Goal: Communication & Community: Connect with others

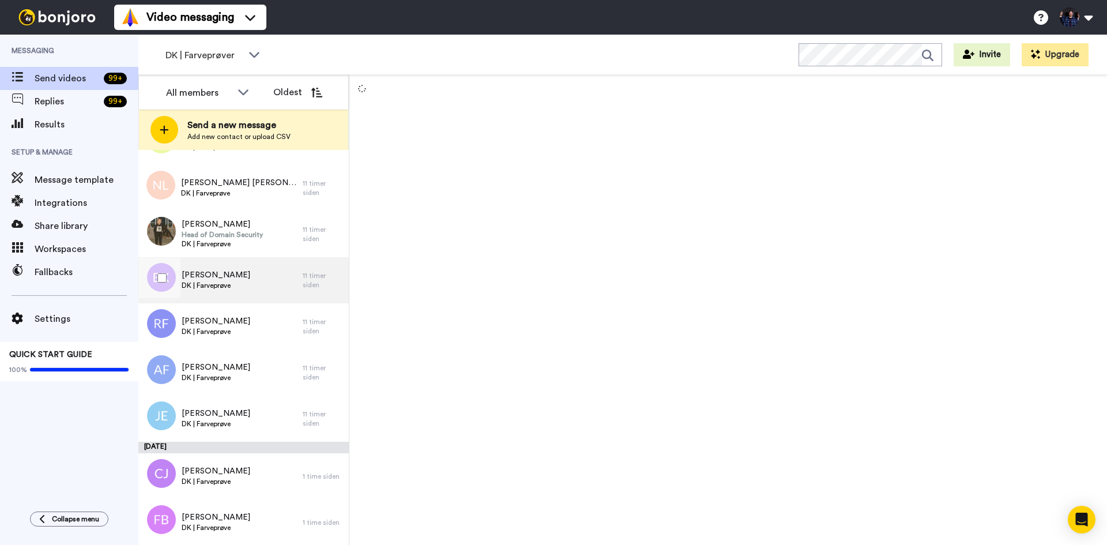
scroll to position [182, 0]
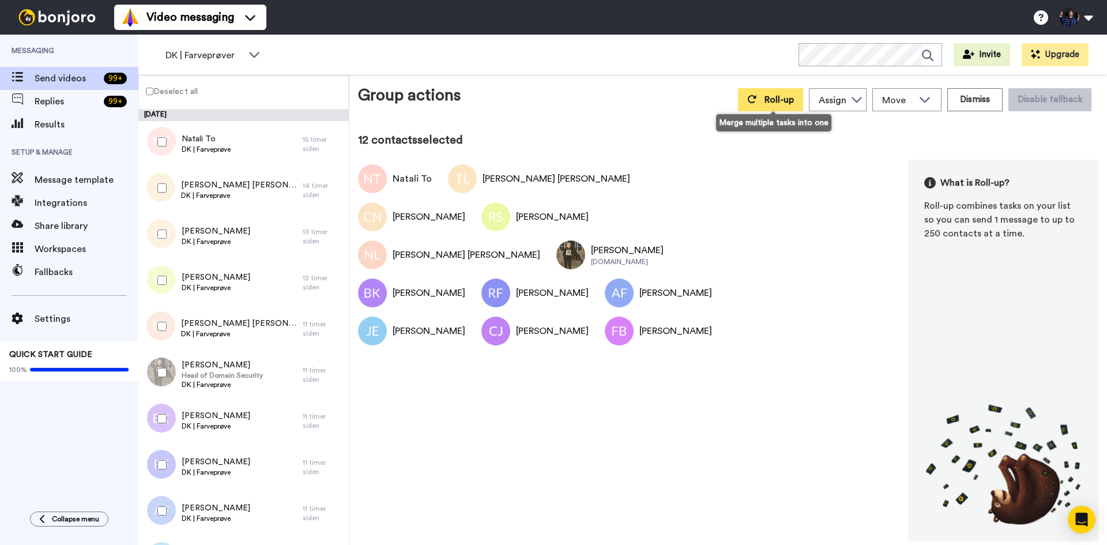
click at [756, 101] on icon at bounding box center [751, 99] width 9 height 9
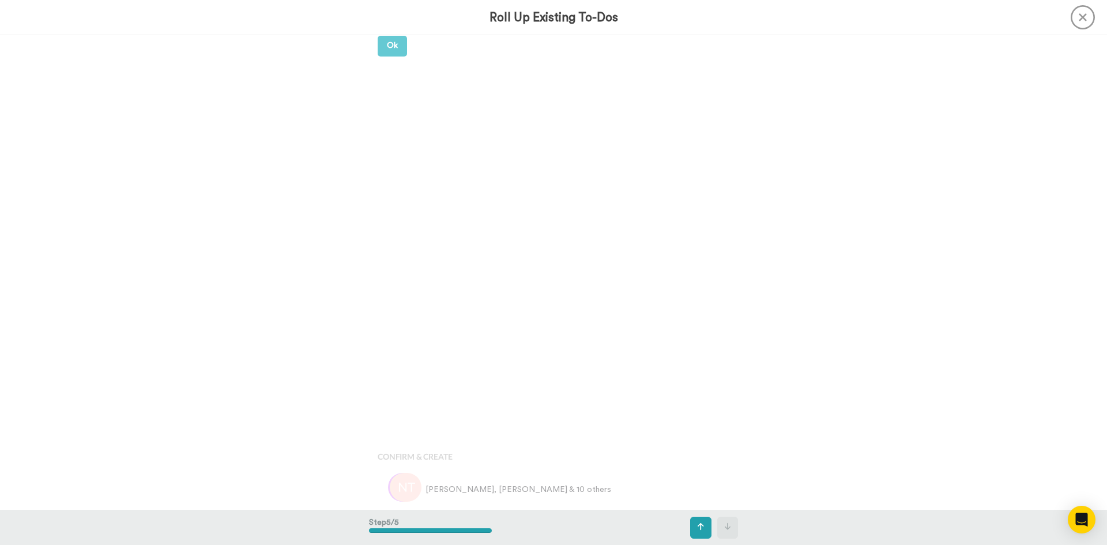
scroll to position [1898, 0]
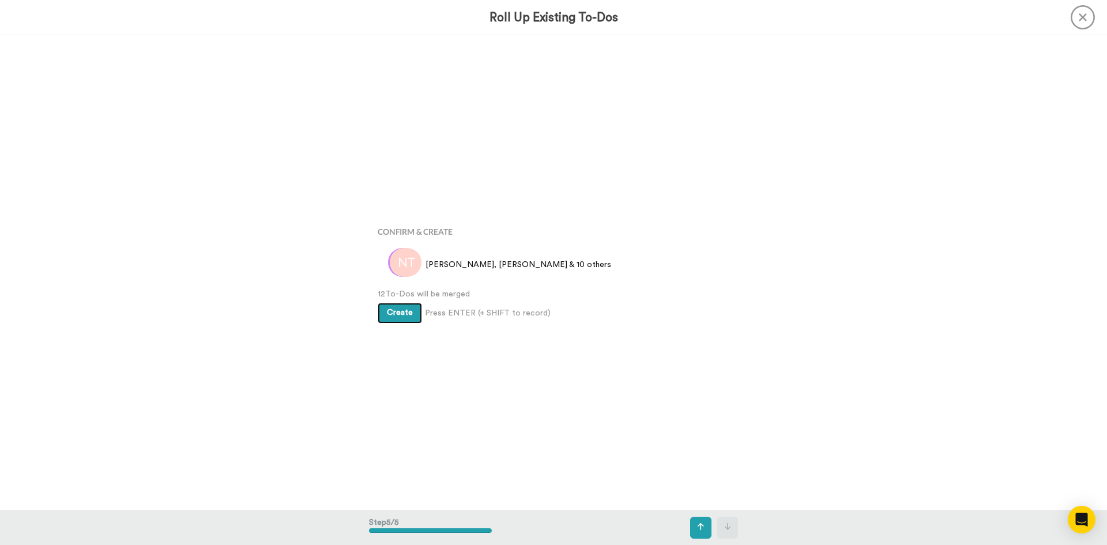
click at [402, 319] on button "Create" at bounding box center [400, 313] width 44 height 21
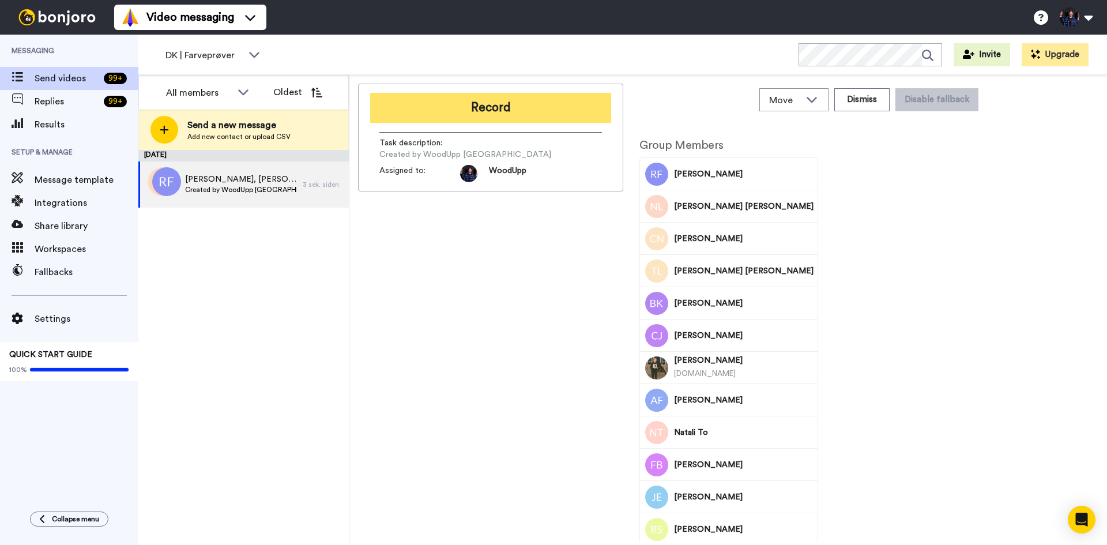
click at [526, 110] on button "Record" at bounding box center [490, 108] width 241 height 30
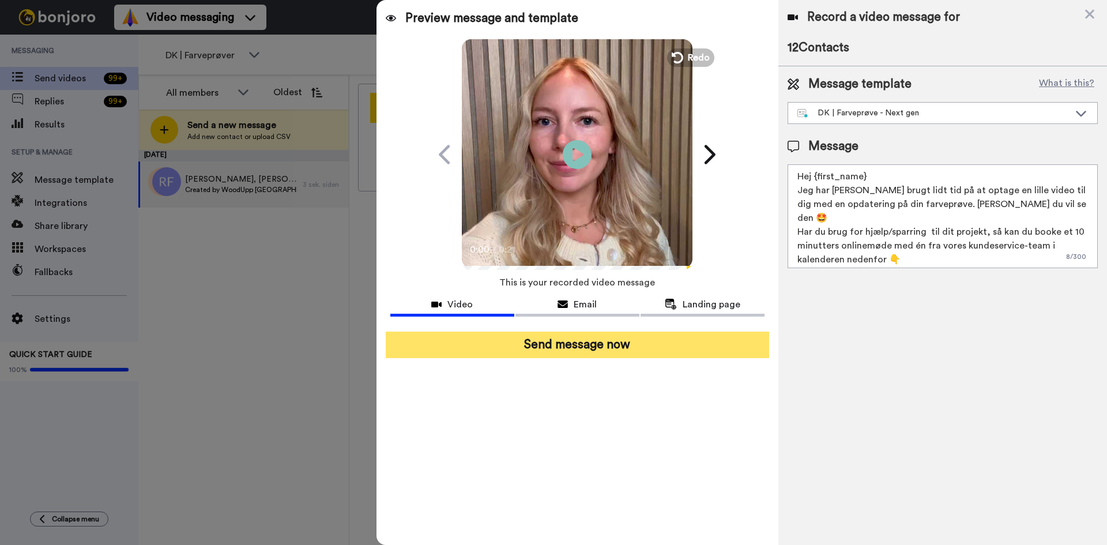
click at [735, 352] on button "Send message now" at bounding box center [577, 345] width 383 height 27
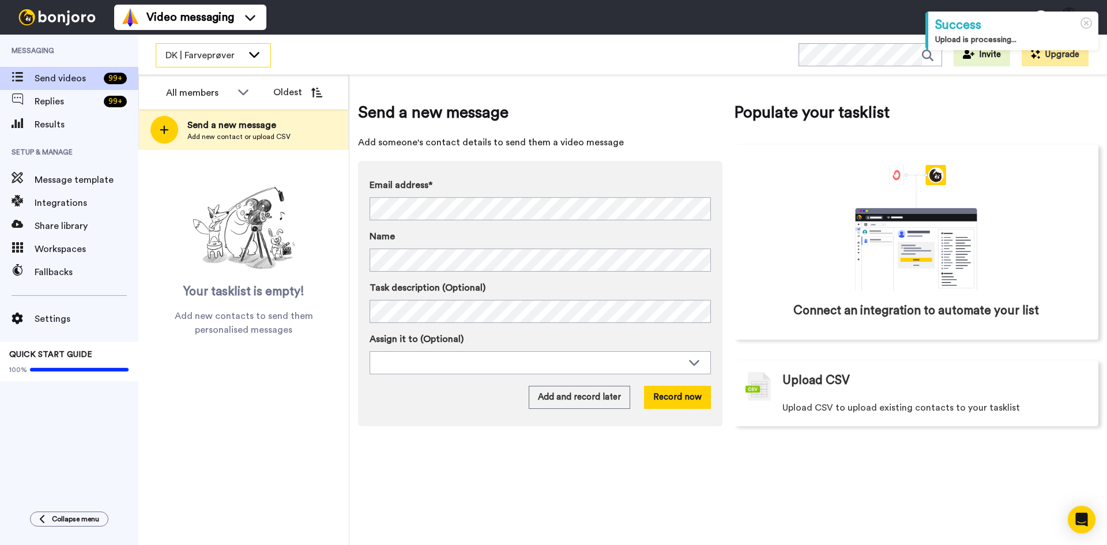
click at [224, 57] on span "DK | Farveprøver" at bounding box center [203, 55] width 77 height 14
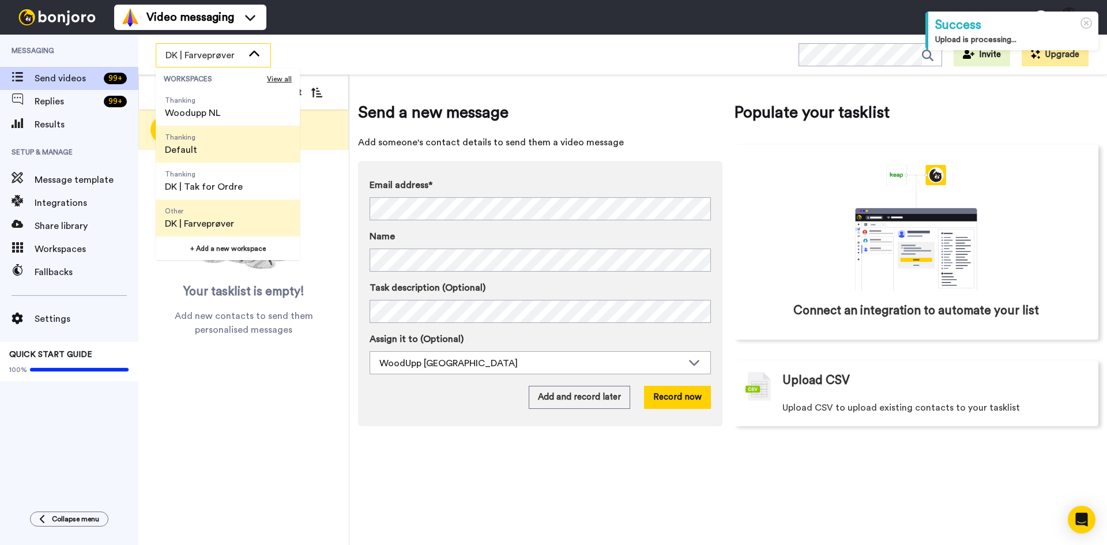
scroll to position [58, 0]
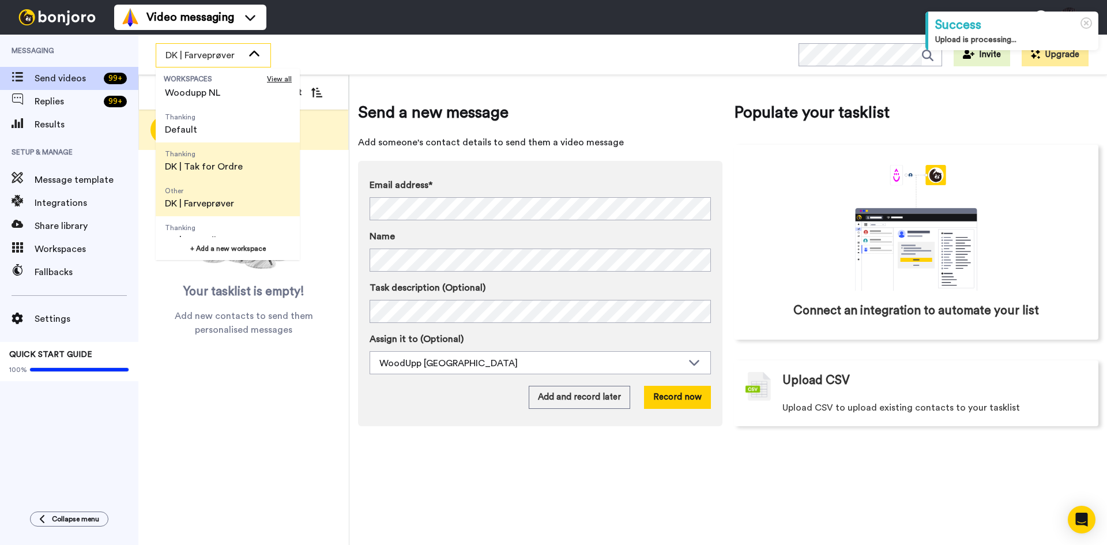
click at [235, 171] on span "DK | Tak for Ordre" at bounding box center [204, 167] width 78 height 14
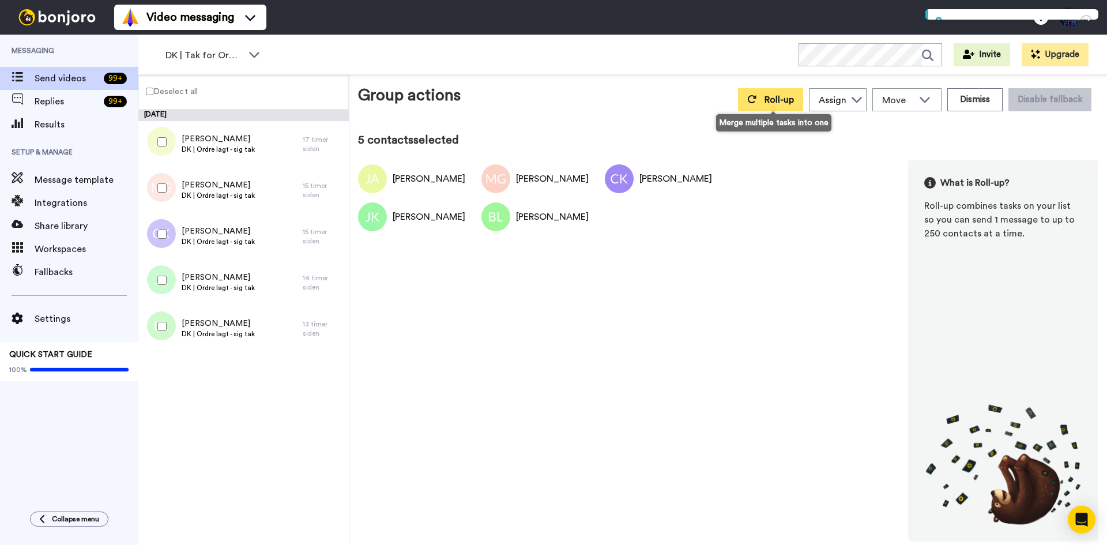
click at [792, 99] on span "Roll-up" at bounding box center [779, 99] width 29 height 9
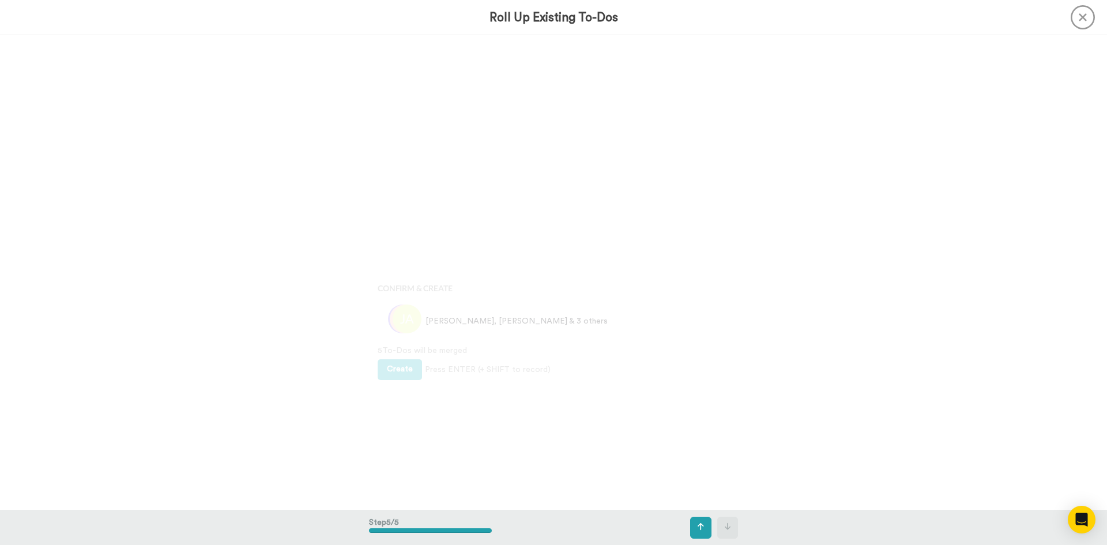
scroll to position [1898, 0]
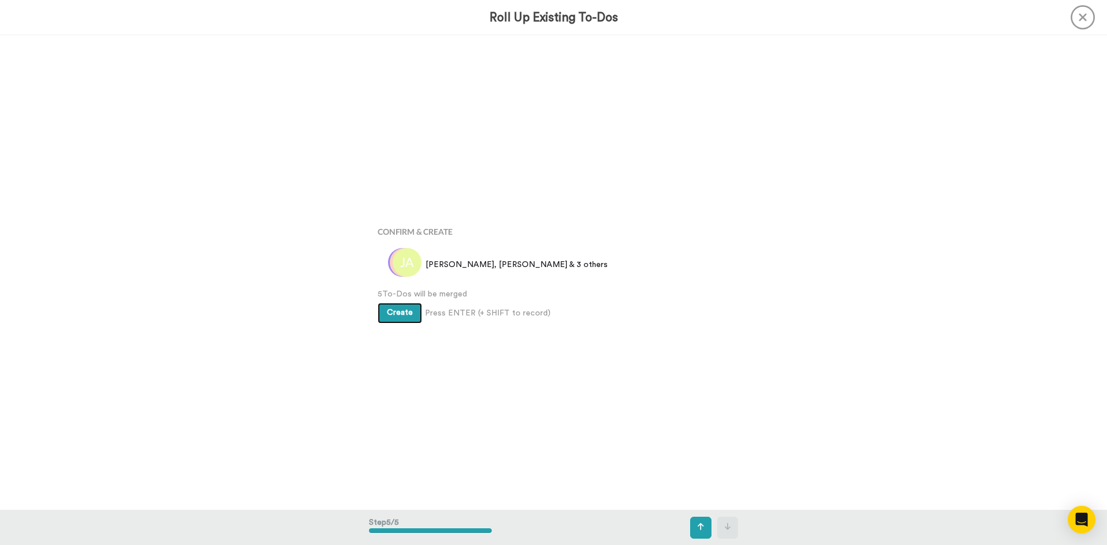
click at [395, 319] on button "Create" at bounding box center [400, 313] width 44 height 21
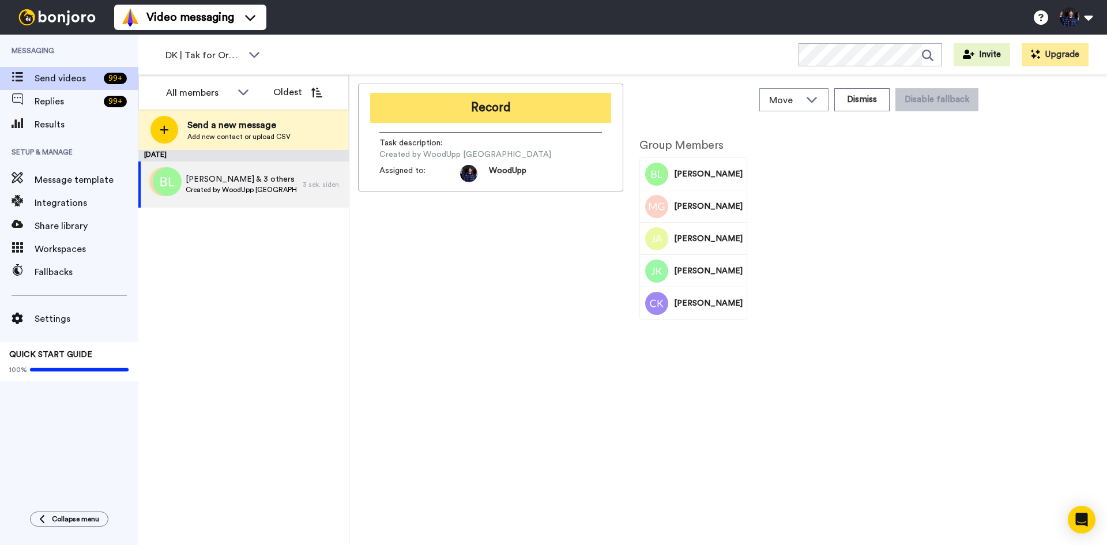
click at [512, 112] on button "Record" at bounding box center [490, 108] width 241 height 30
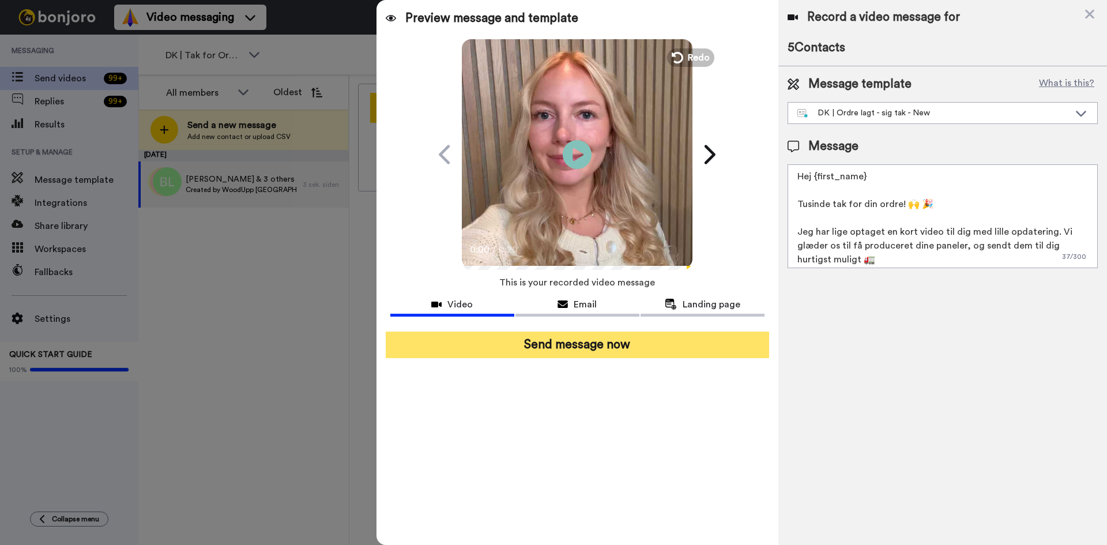
click at [638, 345] on button "Send message now" at bounding box center [577, 345] width 383 height 27
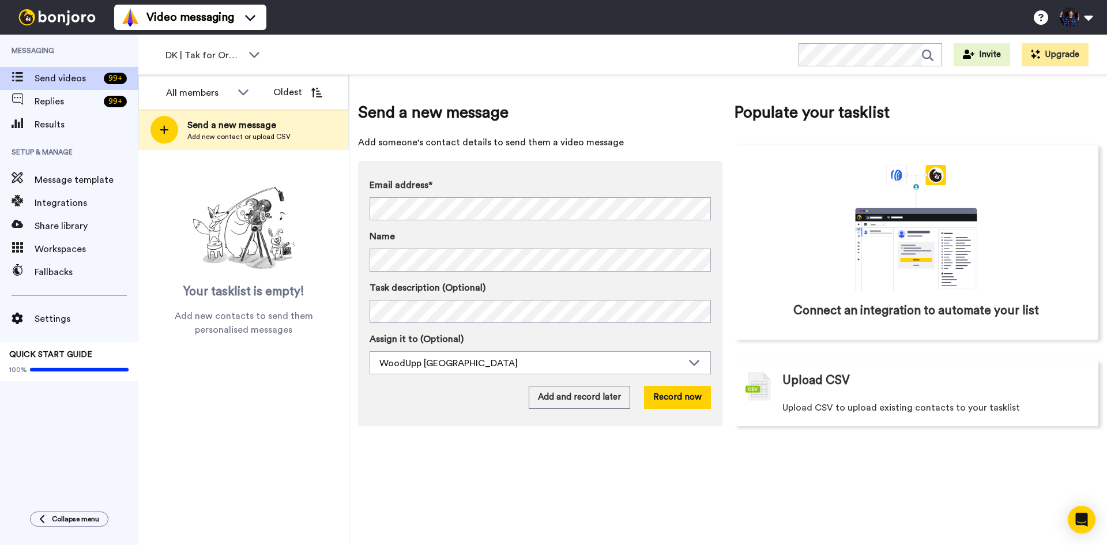
click at [443, 464] on div "Send a new message Add someone's contact details to send them a video message E…" at bounding box center [728, 310] width 758 height 470
click at [1083, 16] on button at bounding box center [1076, 17] width 44 height 25
click at [671, 111] on span "Send a new message" at bounding box center [540, 112] width 364 height 23
click at [439, 473] on div "Send a new message Add someone's contact details to send them a video message E…" at bounding box center [728, 310] width 758 height 470
